Goal: Entertainment & Leisure: Consume media (video, audio)

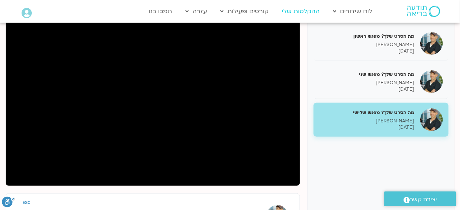
click at [311, 9] on link "ההקלטות שלי" at bounding box center [300, 11] width 45 height 14
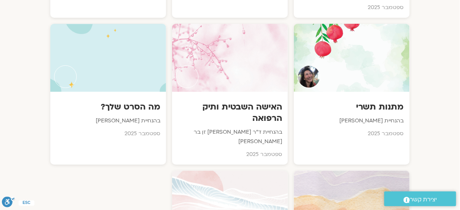
scroll to position [685, 0]
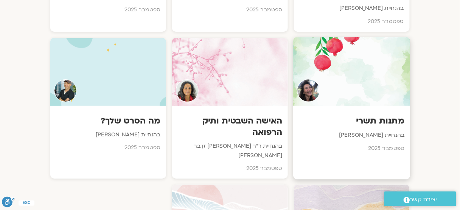
click at [377, 57] on div at bounding box center [351, 71] width 117 height 69
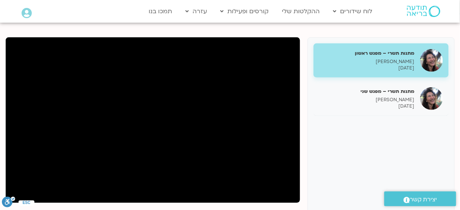
scroll to position [92, 0]
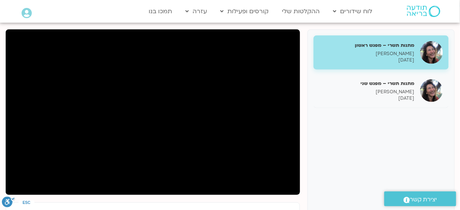
click at [312, 92] on div "מתנות תשרי – מפגש ראשון [PERSON_NAME] [DATE] מתנות תשרי – מפגש שני [PERSON_NAME…" at bounding box center [381, 145] width 147 height 231
